Goal: Information Seeking & Learning: Find specific fact

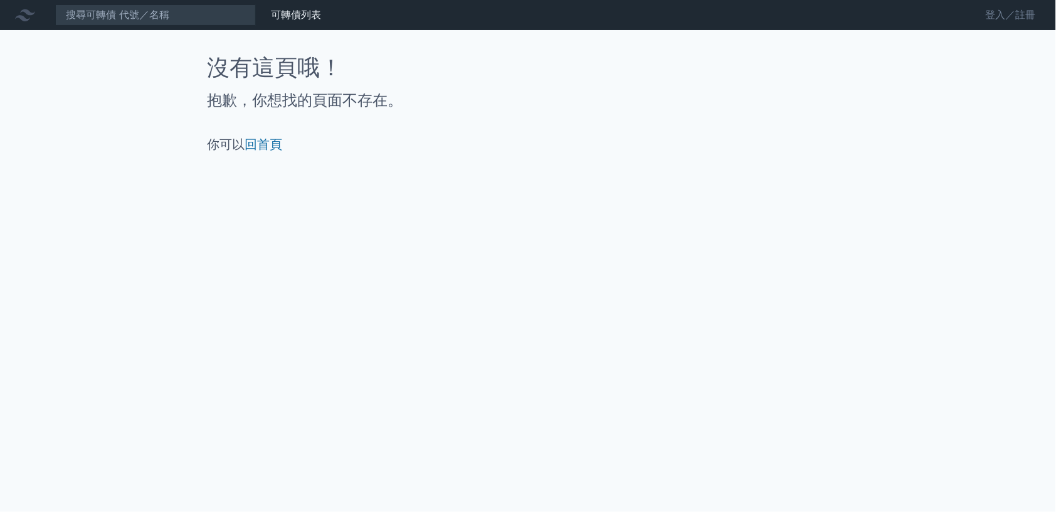
click at [992, 10] on link "登入／註冊" at bounding box center [1011, 15] width 70 height 20
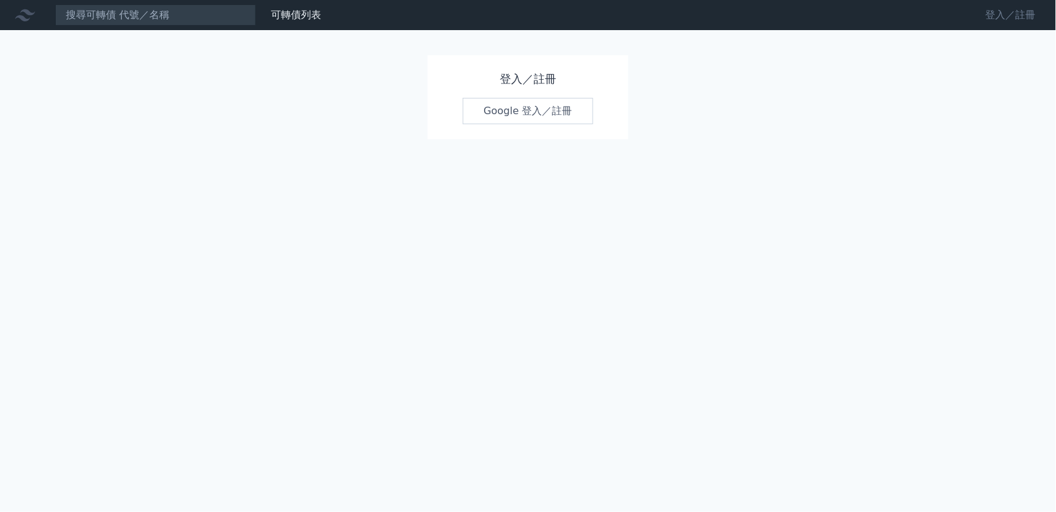
click at [997, 13] on link "登入／註冊" at bounding box center [1011, 15] width 70 height 20
click at [534, 112] on link "Google 登入／註冊" at bounding box center [528, 111] width 130 height 26
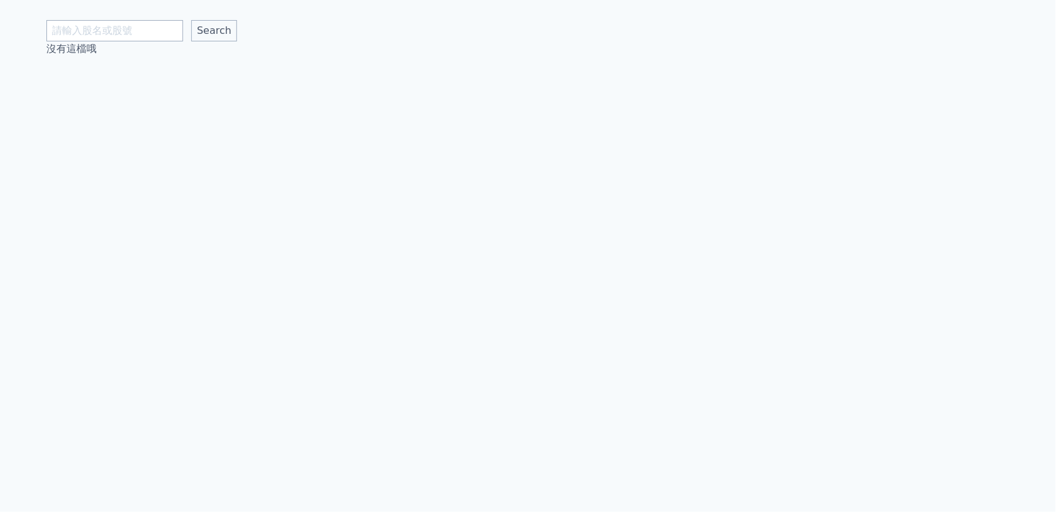
click at [1021, 308] on div "Search 沒有這檔哦" at bounding box center [528, 256] width 1056 height 512
drag, startPoint x: 373, startPoint y: 126, endPoint x: 329, endPoint y: 124, distance: 44.6
click at [329, 124] on div "Search 沒有這檔哦" at bounding box center [528, 256] width 1056 height 512
click at [160, 12] on div "Search 沒有這檔哦" at bounding box center [527, 28] width 963 height 56
click at [158, 29] on input "text" at bounding box center [114, 30] width 137 height 21
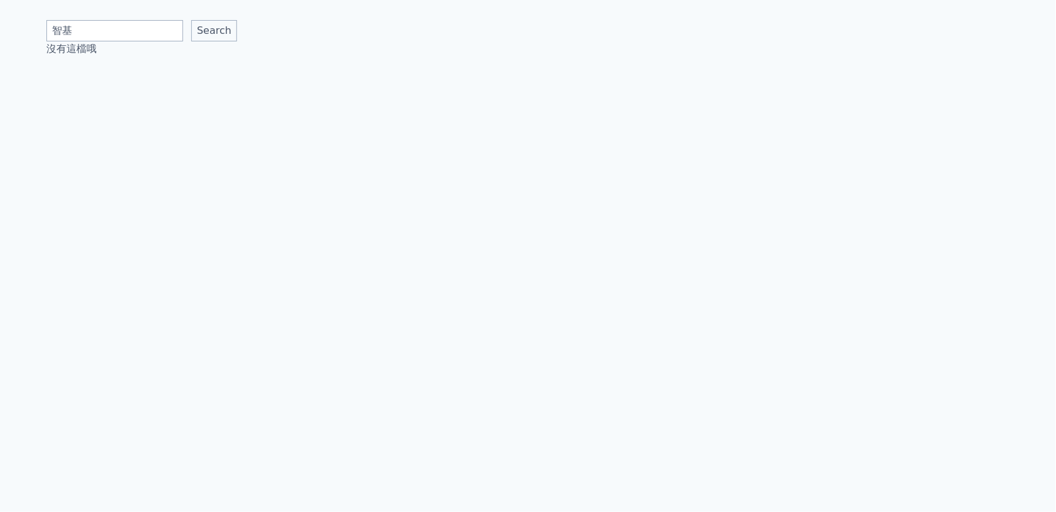
type input "智基"
click at [214, 31] on input "Search" at bounding box center [214, 30] width 46 height 21
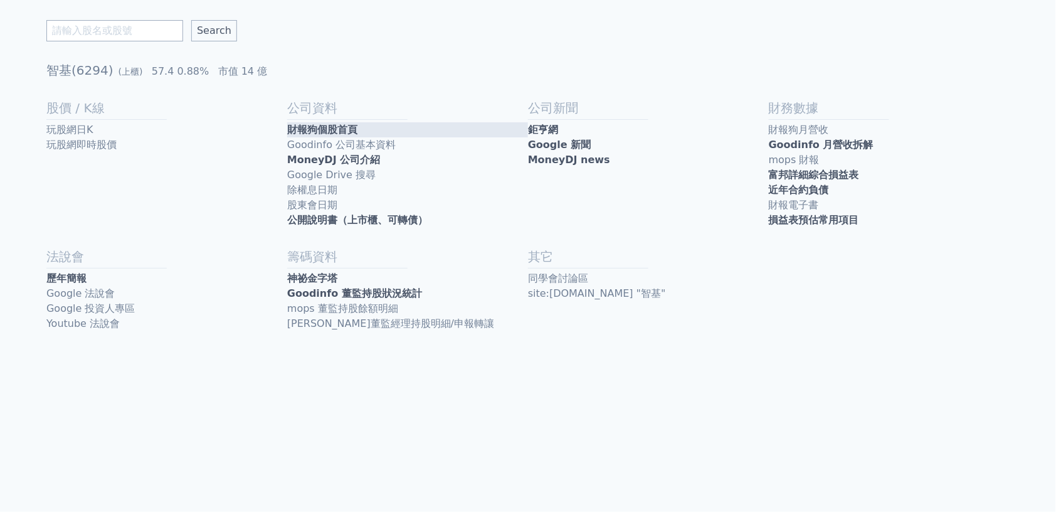
click at [337, 130] on link "財報狗個股首頁" at bounding box center [407, 129] width 241 height 15
